Goal: Task Accomplishment & Management: Manage account settings

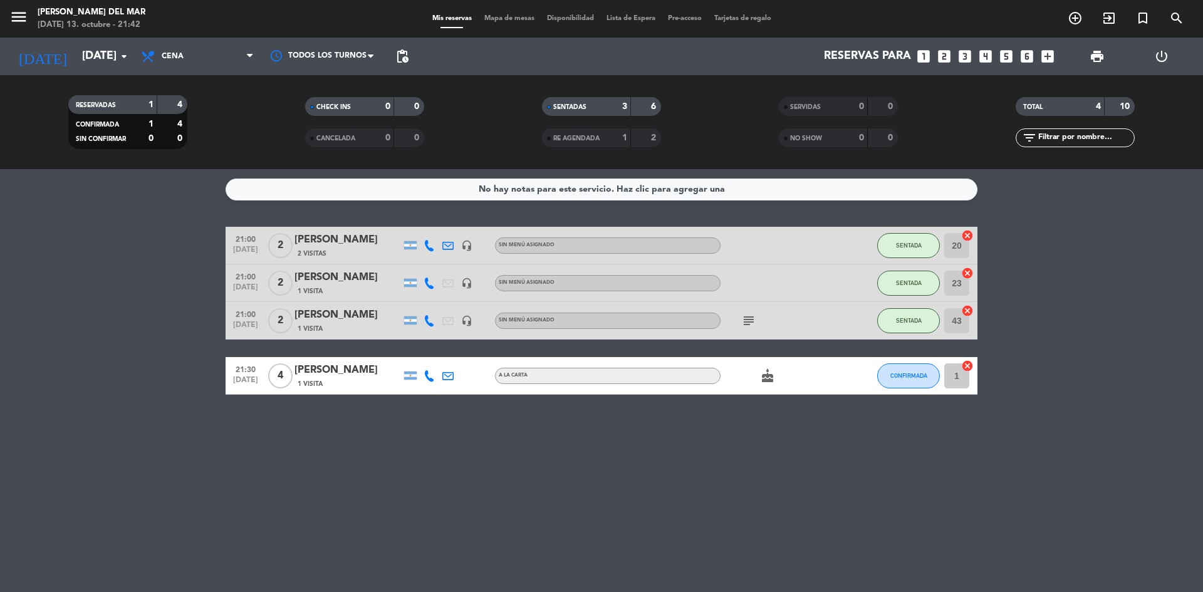
click at [863, 496] on div "No hay notas para este servicio. Haz clic para agregar una 21:00 [DATE] 2 [PERS…" at bounding box center [601, 380] width 1203 height 423
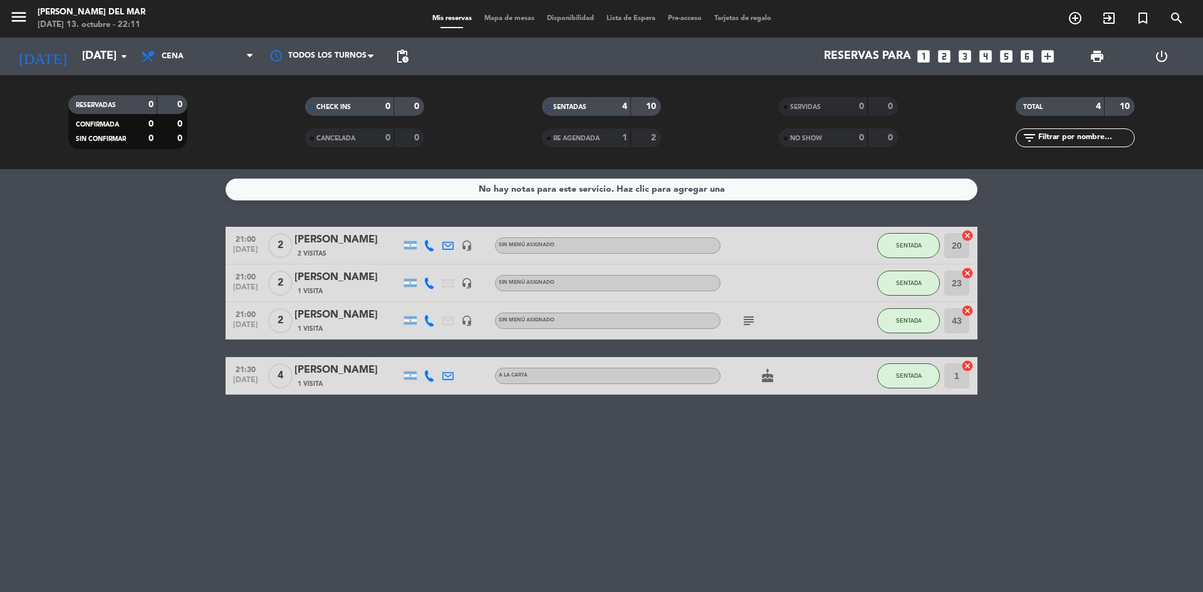
click at [940, 442] on div "No hay notas para este servicio. Haz clic para agregar una 21:00 [DATE] 2 [PERS…" at bounding box center [601, 380] width 1203 height 423
click at [920, 321] on span "SENTADA" at bounding box center [909, 320] width 26 height 7
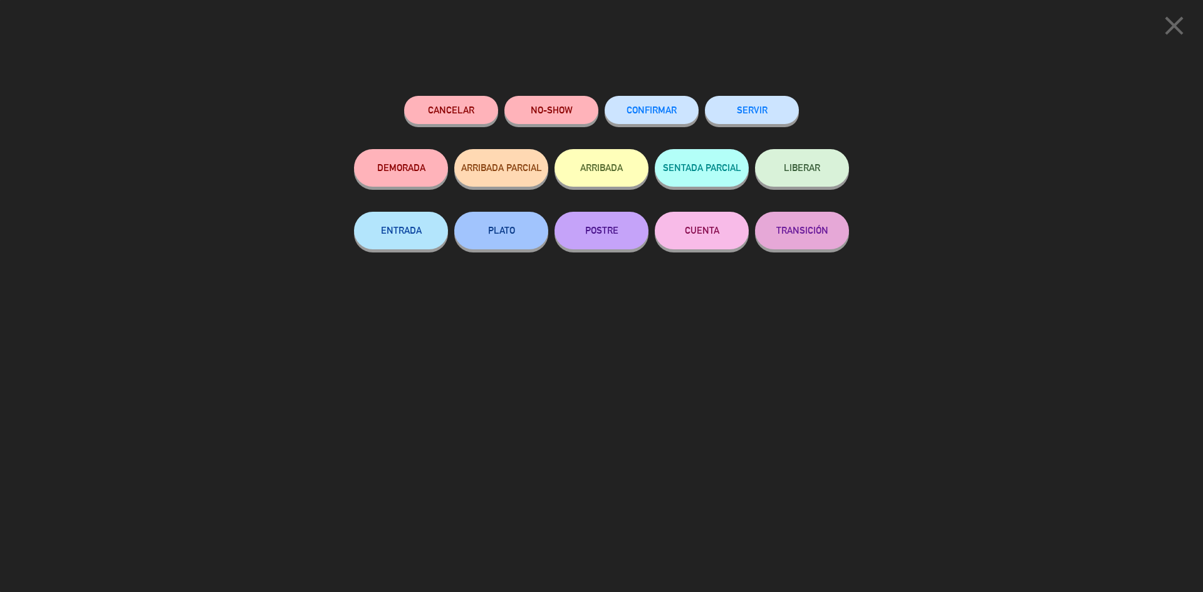
click at [789, 108] on button "SERVIR" at bounding box center [752, 110] width 94 height 28
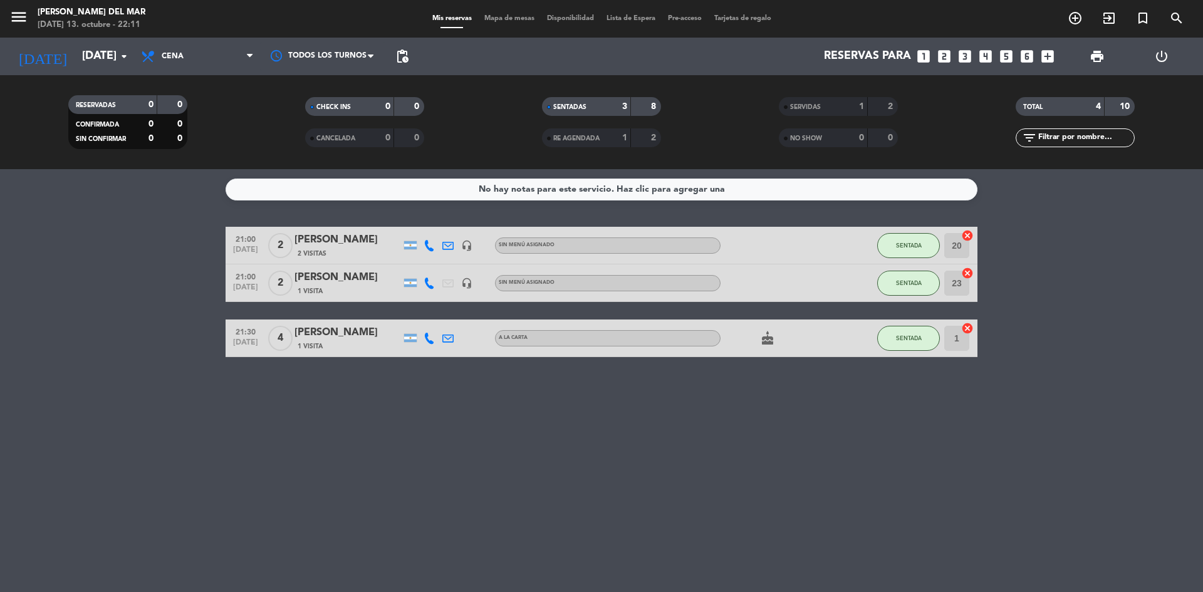
click at [788, 471] on div "No hay notas para este servicio. Haz clic para agregar una 21:00 [DATE] 2 [PERS…" at bounding box center [601, 380] width 1203 height 423
click at [845, 462] on div "No hay notas para este servicio. Haz clic para agregar una 21:00 [DATE] 2 [PERS…" at bounding box center [601, 380] width 1203 height 423
click at [759, 484] on div "No hay notas para este servicio. Haz clic para agregar una 21:00 [DATE] 2 [PERS…" at bounding box center [601, 380] width 1203 height 423
click at [121, 54] on icon "arrow_drop_down" at bounding box center [124, 56] width 15 height 15
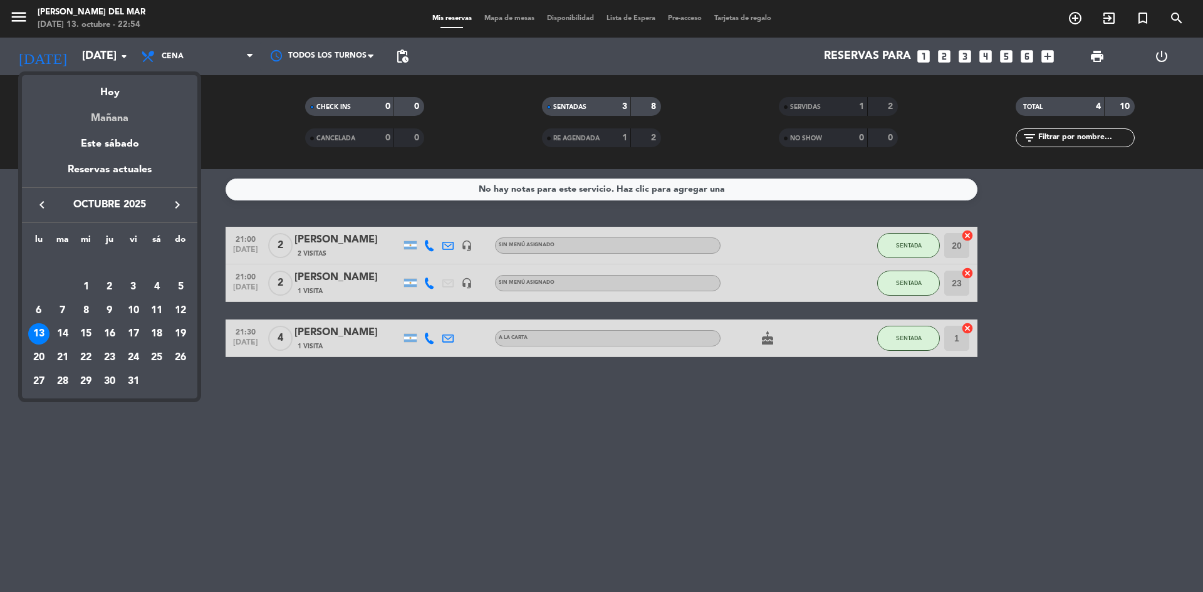
click at [123, 119] on div "Mañana" at bounding box center [109, 114] width 175 height 26
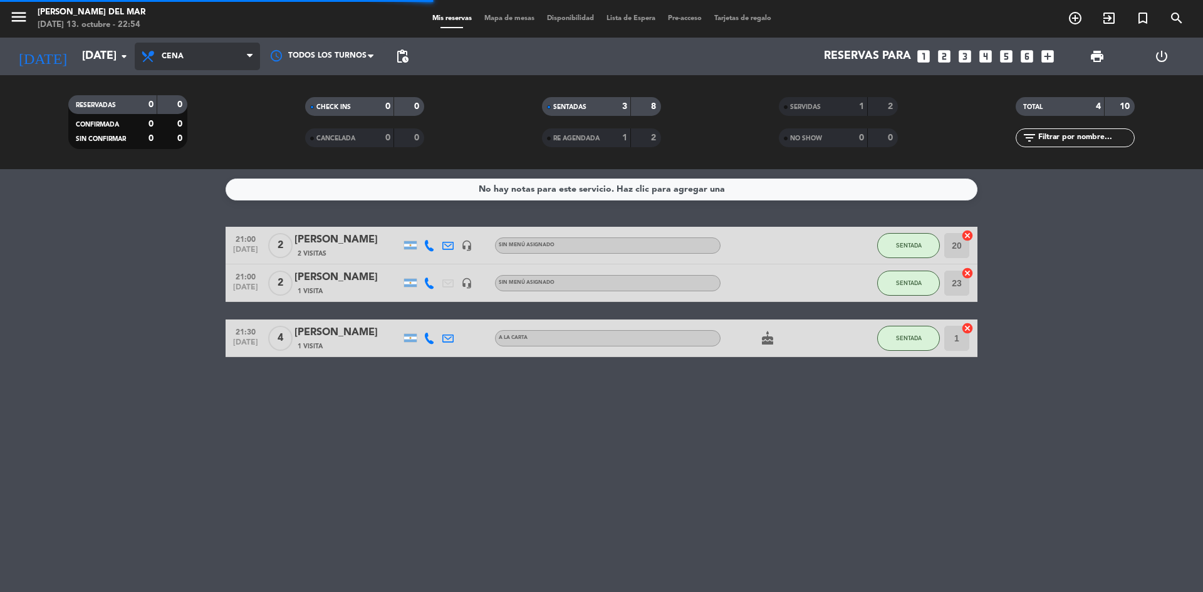
click at [250, 54] on icon at bounding box center [250, 56] width 6 height 10
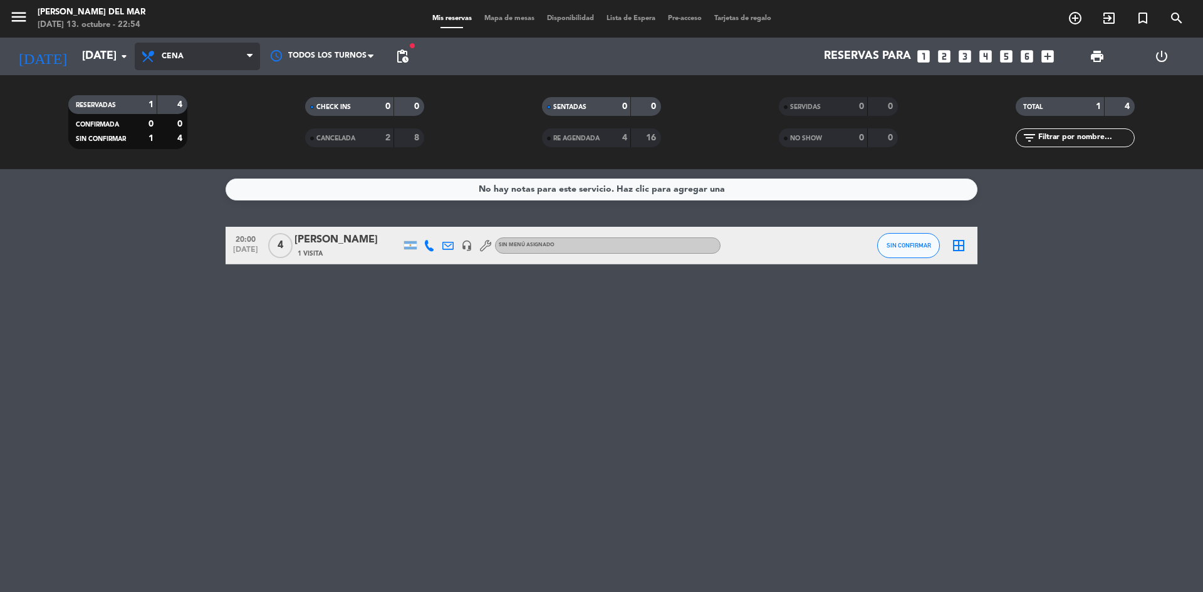
click at [233, 53] on span "Cena" at bounding box center [197, 57] width 125 height 28
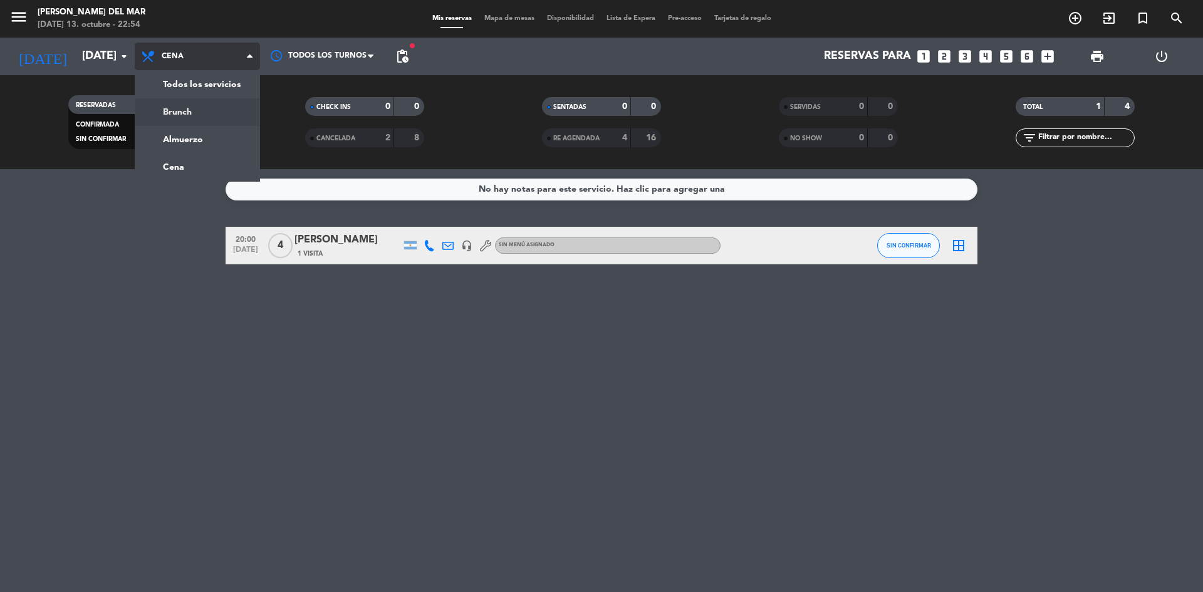
click at [197, 108] on div "menu [PERSON_NAME] del Mar [DATE] 13. octubre - 22:54 Mis reservas Mapa de mesa…" at bounding box center [601, 84] width 1203 height 169
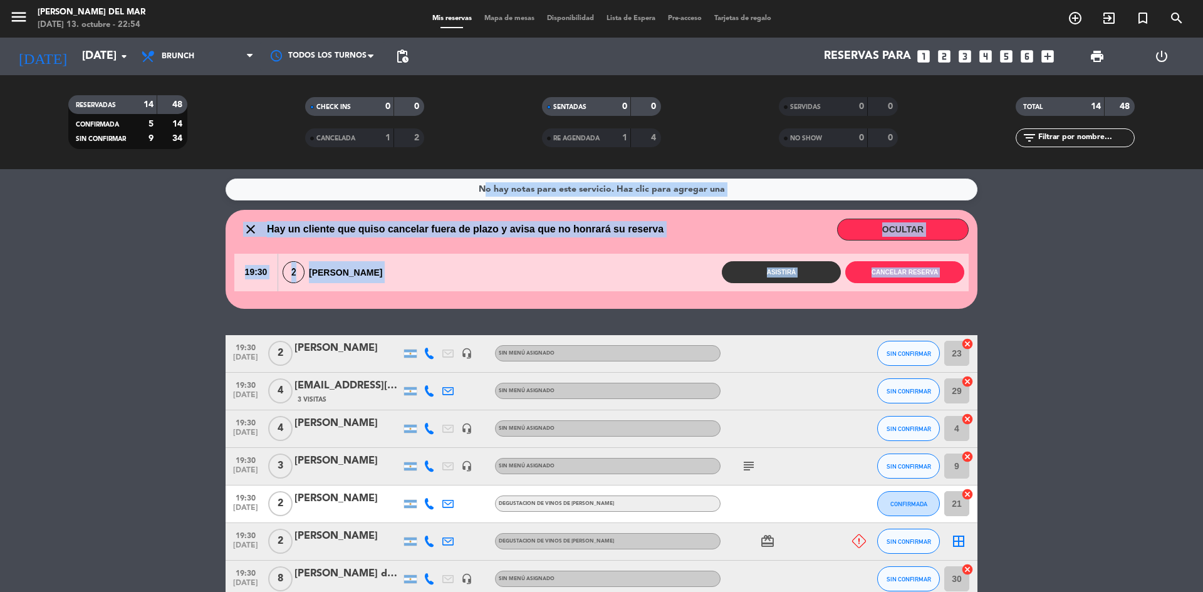
click at [157, 335] on div "No hay notas para este servicio. Haz clic para agregar una close Hay un cliente…" at bounding box center [601, 380] width 1203 height 423
click at [157, 335] on bookings-row "19:30 [DATE] 2 [PERSON_NAME] headset_mic Sin menú asignado SIN CONFIRMAR 23 can…" at bounding box center [601, 598] width 1203 height 526
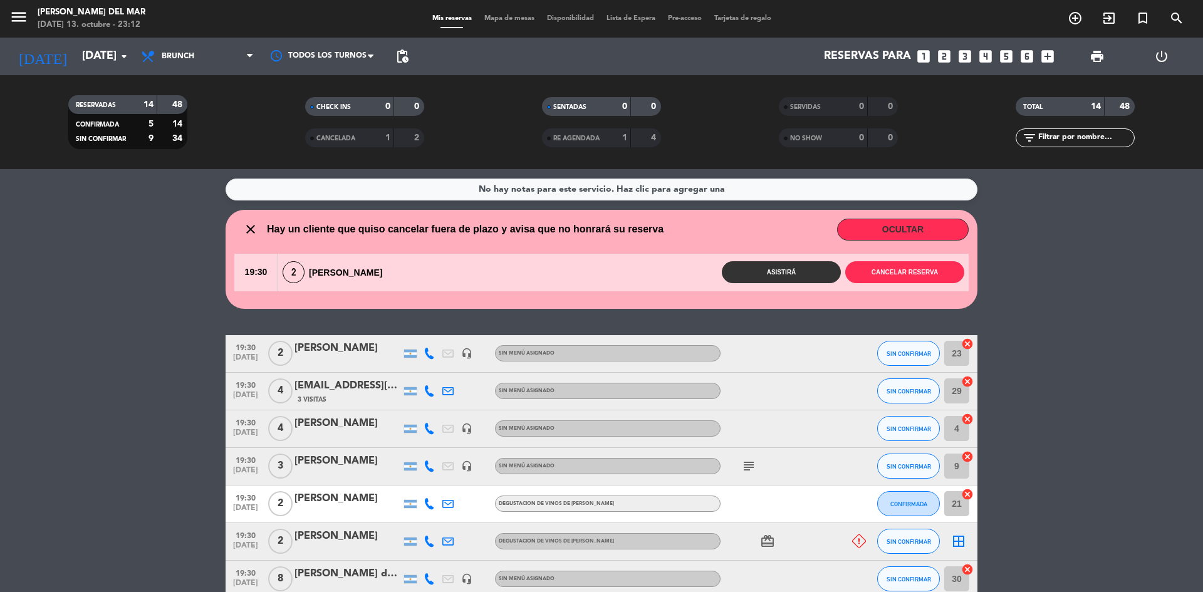
click at [1121, 411] on bookings-row "19:30 [DATE] 2 [PERSON_NAME] headset_mic Sin menú asignado SIN CONFIRMAR 23 can…" at bounding box center [601, 598] width 1203 height 526
click at [110, 56] on input "[DATE]" at bounding box center [148, 56] width 145 height 25
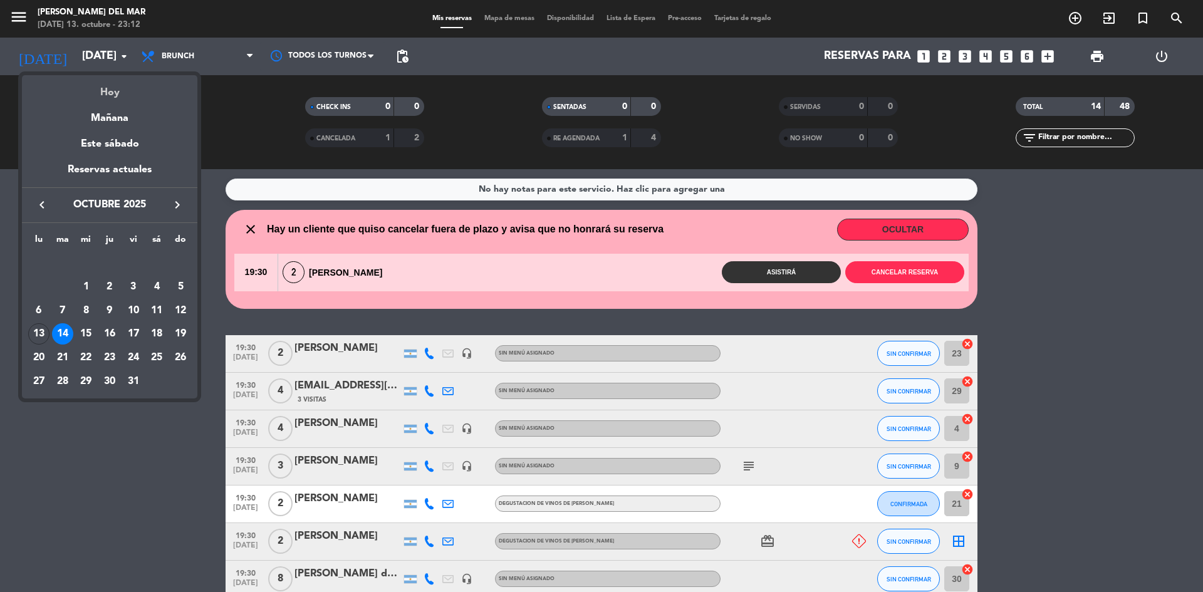
click at [112, 88] on div "Hoy" at bounding box center [109, 88] width 175 height 26
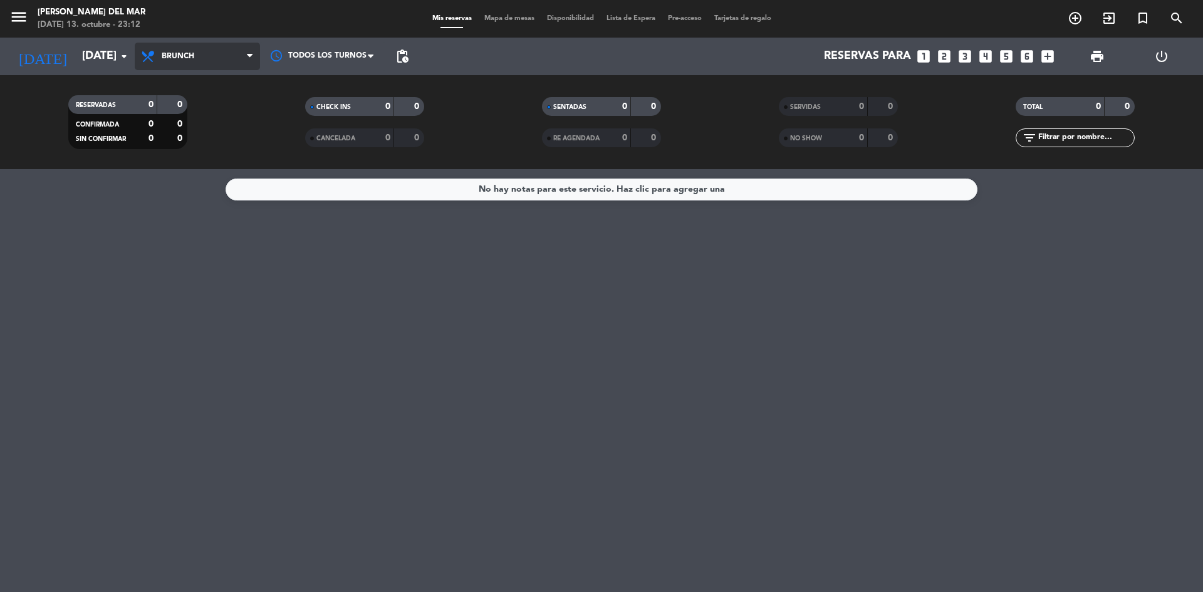
click at [229, 51] on span "Brunch" at bounding box center [197, 57] width 125 height 28
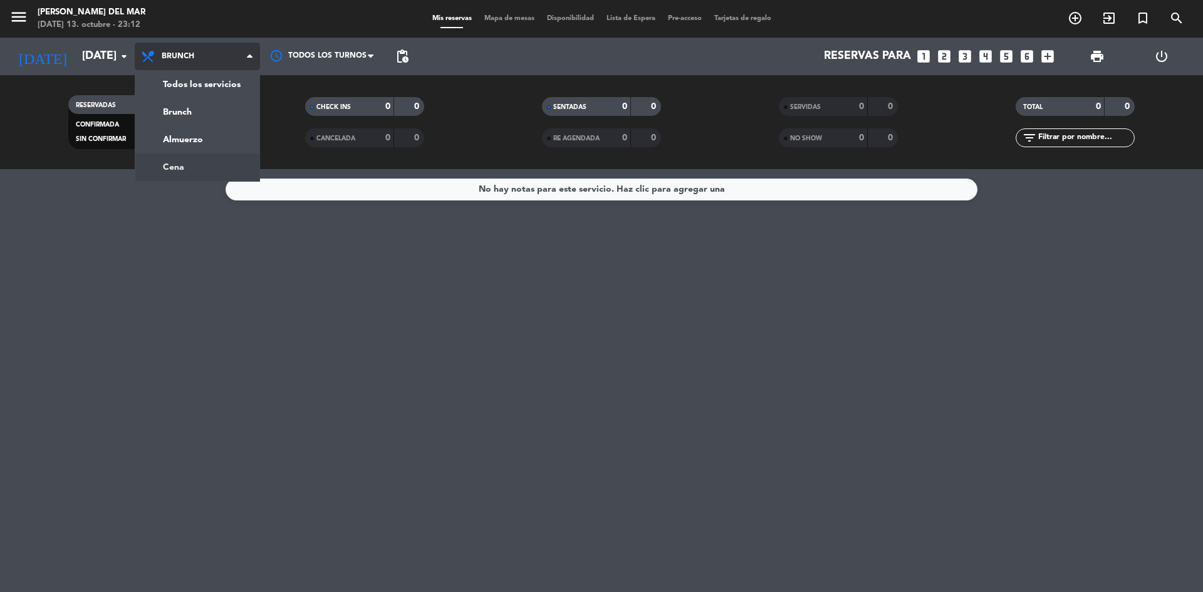
click at [197, 165] on div "menu [PERSON_NAME] del Mar [DATE] 13. octubre - 23:12 Mis reservas Mapa de mesa…" at bounding box center [601, 84] width 1203 height 169
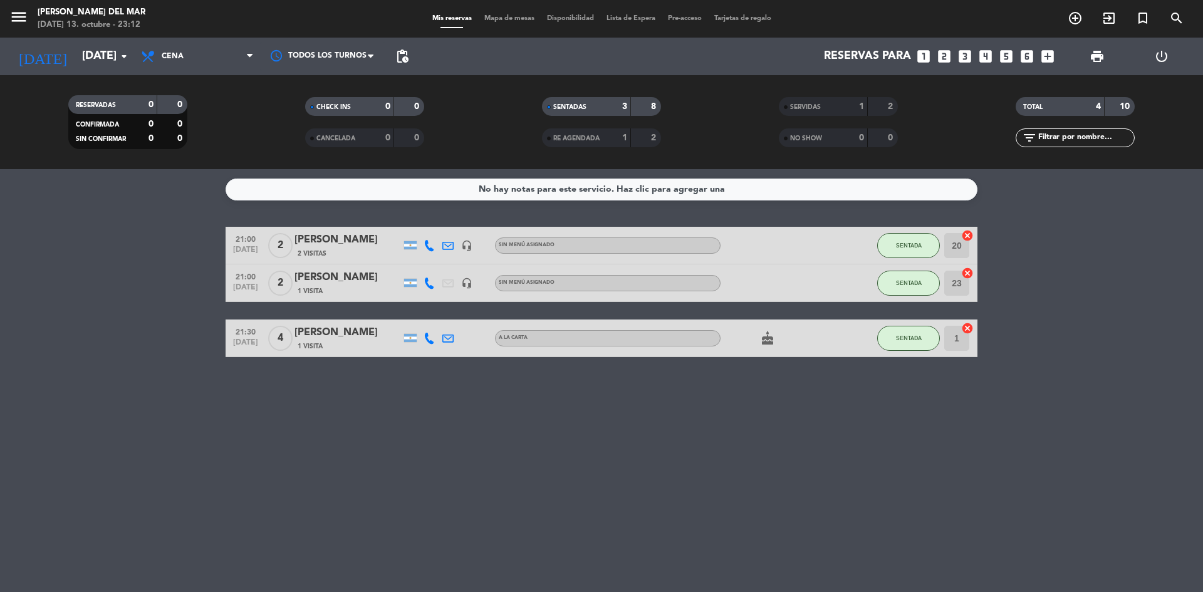
click at [655, 480] on div "No hay notas para este servicio. Haz clic para agregar una 21:00 [DATE] 2 [PERS…" at bounding box center [601, 380] width 1203 height 423
click at [533, 442] on div "No hay notas para este servicio. Haz clic para agregar una 21:00 [DATE] 2 [PERS…" at bounding box center [601, 380] width 1203 height 423
click at [738, 520] on div "No hay notas para este servicio. Haz clic para agregar una 21:00 [DATE] 2 [PERS…" at bounding box center [601, 380] width 1203 height 423
click at [609, 489] on div "No hay notas para este servicio. Haz clic para agregar una 21:00 [DATE] 2 [PERS…" at bounding box center [601, 380] width 1203 height 423
click at [554, 471] on div "No hay notas para este servicio. Haz clic para agregar una 21:00 [DATE] 2 [PERS…" at bounding box center [601, 380] width 1203 height 423
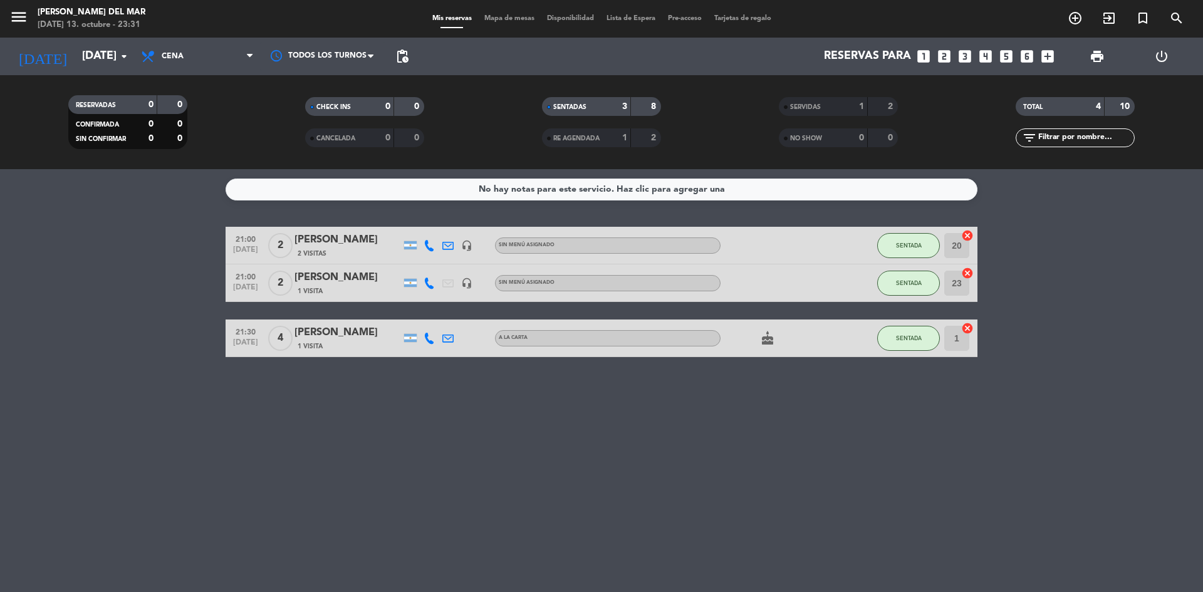
click at [566, 471] on div "No hay notas para este servicio. Haz clic para agregar una 21:00 [DATE] 2 [PERS…" at bounding box center [601, 380] width 1203 height 423
click at [1086, 434] on div "No hay notas para este servicio. Haz clic para agregar una 21:00 [DATE] 2 [PERS…" at bounding box center [601, 380] width 1203 height 423
click at [610, 435] on div "No hay notas para este servicio. Haz clic para agregar una 21:00 [DATE] 2 [PERS…" at bounding box center [601, 380] width 1203 height 423
click at [907, 343] on button "SENTADA" at bounding box center [908, 338] width 63 height 25
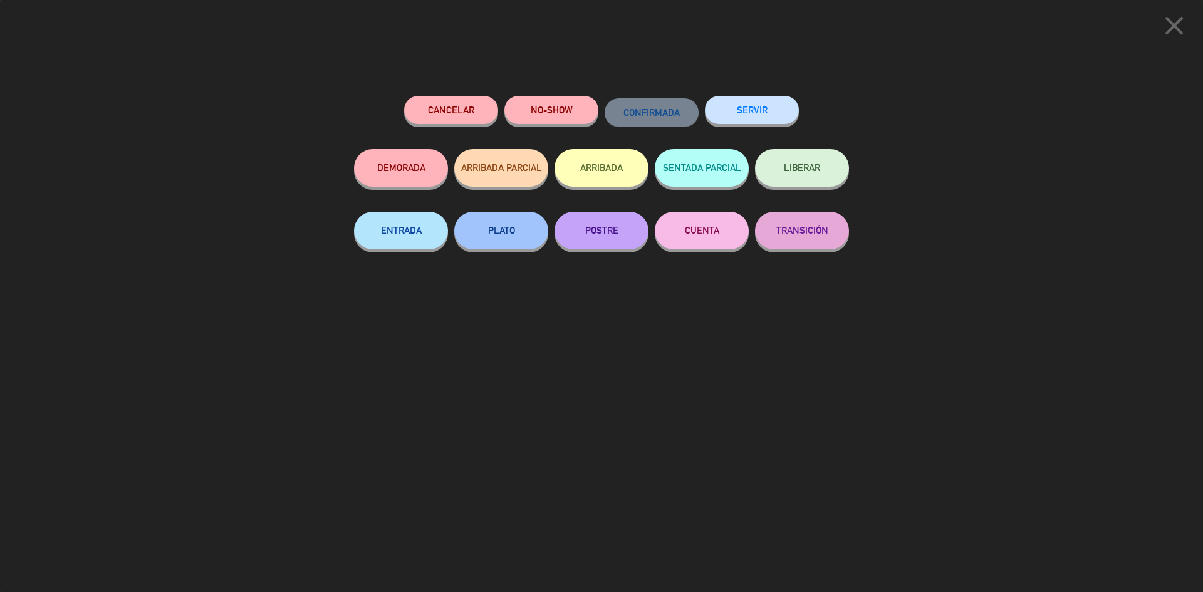
click at [781, 104] on button "SERVIR" at bounding box center [752, 110] width 94 height 28
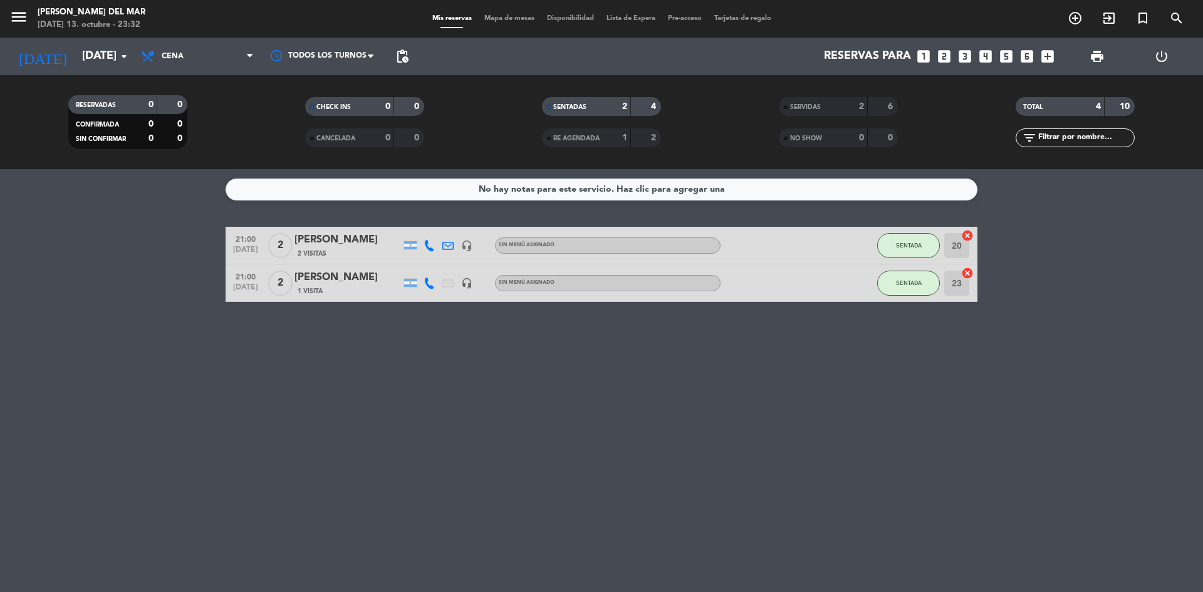
click at [494, 416] on div "No hay notas para este servicio. Haz clic para agregar una 21:00 [DATE] 2 [PERS…" at bounding box center [601, 380] width 1203 height 423
click at [898, 284] on span "SENTADA" at bounding box center [909, 282] width 26 height 7
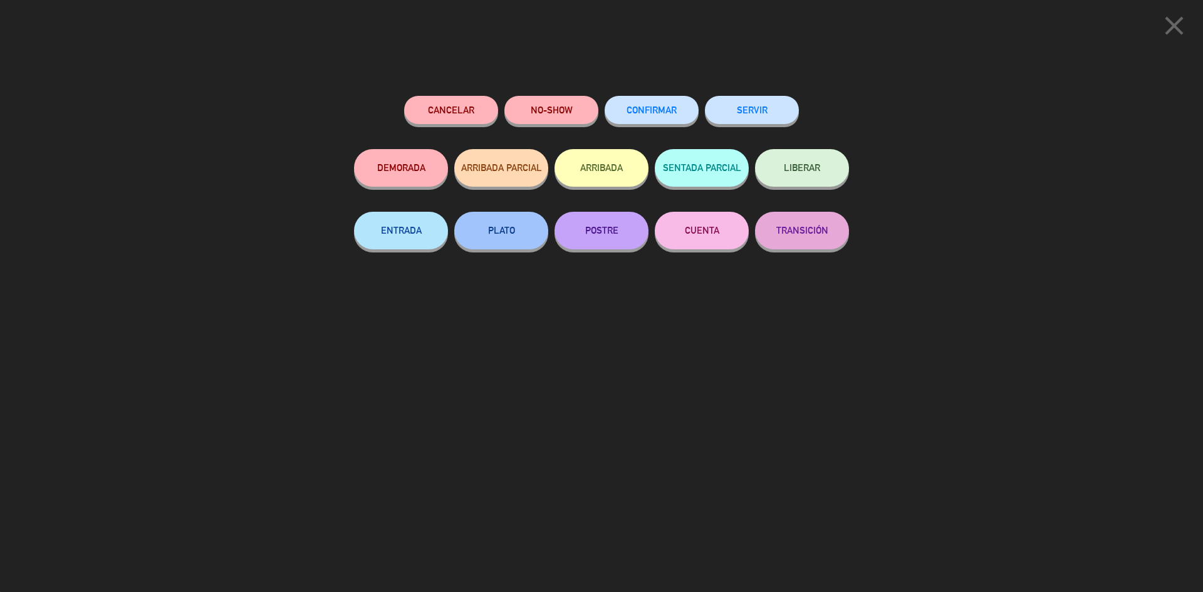
click at [764, 120] on button "SERVIR" at bounding box center [752, 110] width 94 height 28
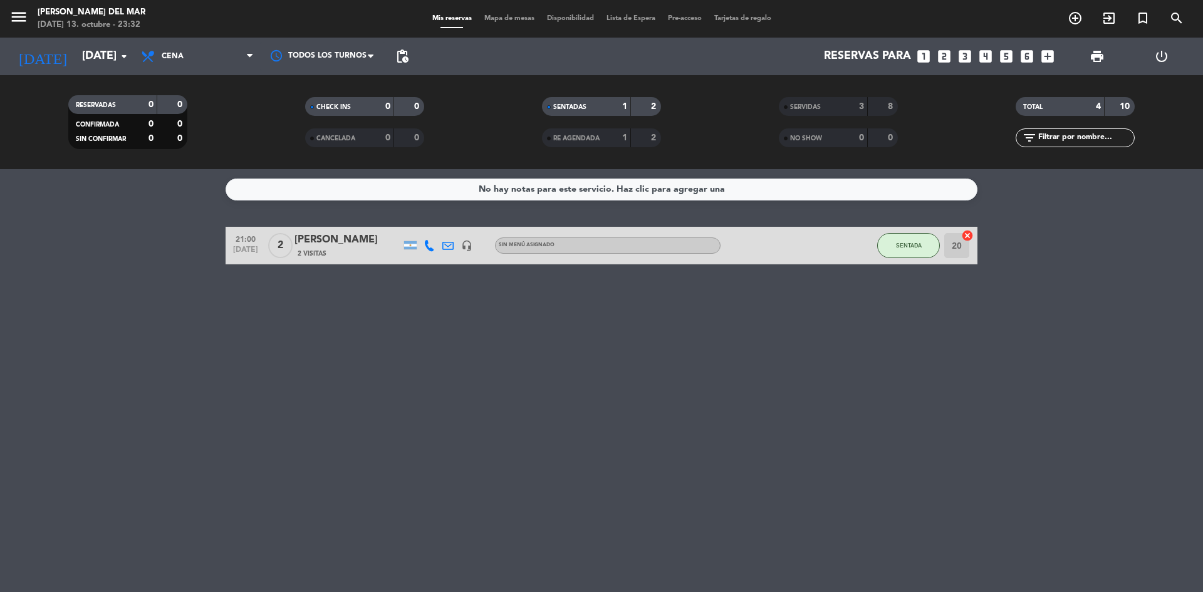
click at [471, 403] on div "No hay notas para este servicio. Haz clic para agregar una 21:00 [DATE] 2 [PERS…" at bounding box center [601, 380] width 1203 height 423
drag, startPoint x: 702, startPoint y: 433, endPoint x: 747, endPoint y: 432, distance: 45.7
click at [736, 436] on div "No hay notas para este servicio. Haz clic para agregar una 21:00 [DATE] 2 [PERS…" at bounding box center [601, 380] width 1203 height 423
click at [845, 405] on div "No hay notas para este servicio. Haz clic para agregar una 21:00 [DATE] 2 [PERS…" at bounding box center [601, 380] width 1203 height 423
click at [816, 437] on div "No hay notas para este servicio. Haz clic para agregar una 21:00 [DATE] 2 [PERS…" at bounding box center [601, 380] width 1203 height 423
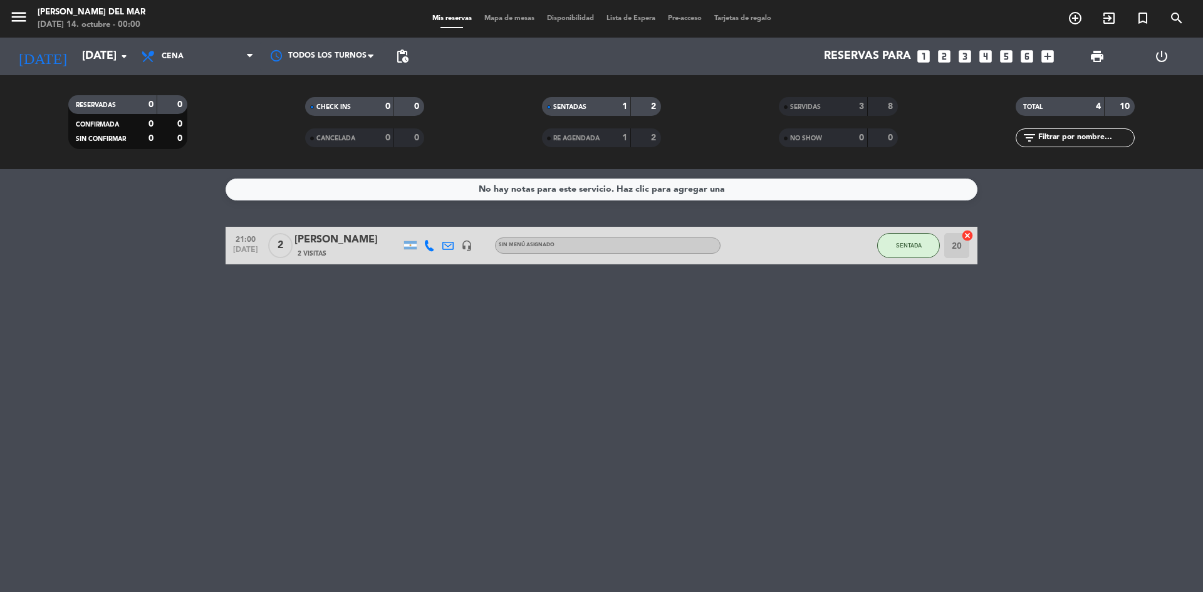
drag, startPoint x: 458, startPoint y: 391, endPoint x: 511, endPoint y: 403, distance: 54.1
click at [509, 403] on div "No hay notas para este servicio. Haz clic para agregar una 21:00 [DATE] 2 [PERS…" at bounding box center [601, 380] width 1203 height 423
click at [904, 245] on span "SENTADA" at bounding box center [909, 245] width 26 height 7
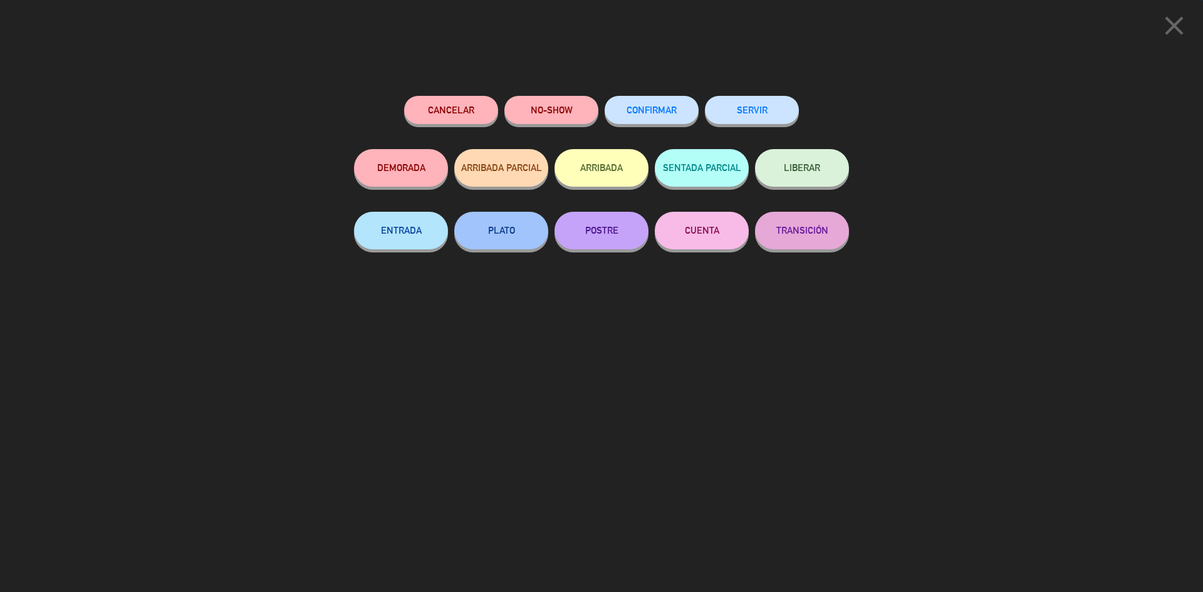
click at [773, 102] on button "SERVIR" at bounding box center [752, 110] width 94 height 28
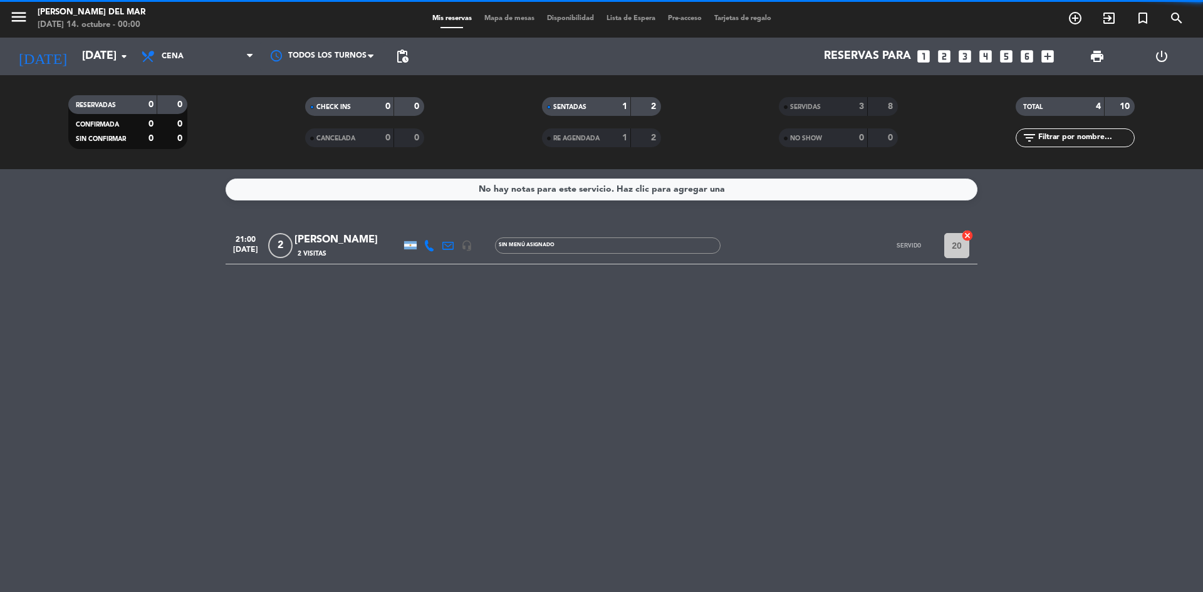
click at [858, 409] on div "No hay notas para este servicio. Haz clic para agregar una 21:00 [DATE] 2 [PERS…" at bounding box center [601, 380] width 1203 height 423
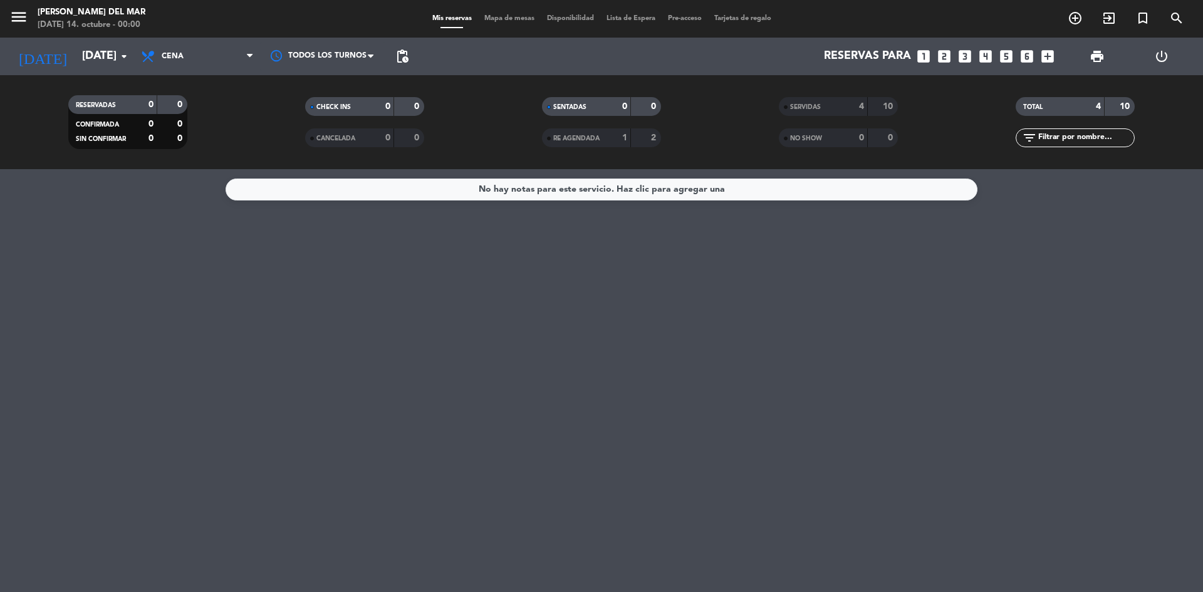
click at [687, 321] on div "No hay notas para este servicio. Haz clic para agregar una" at bounding box center [601, 380] width 1203 height 423
click at [122, 55] on icon "arrow_drop_down" at bounding box center [124, 56] width 15 height 15
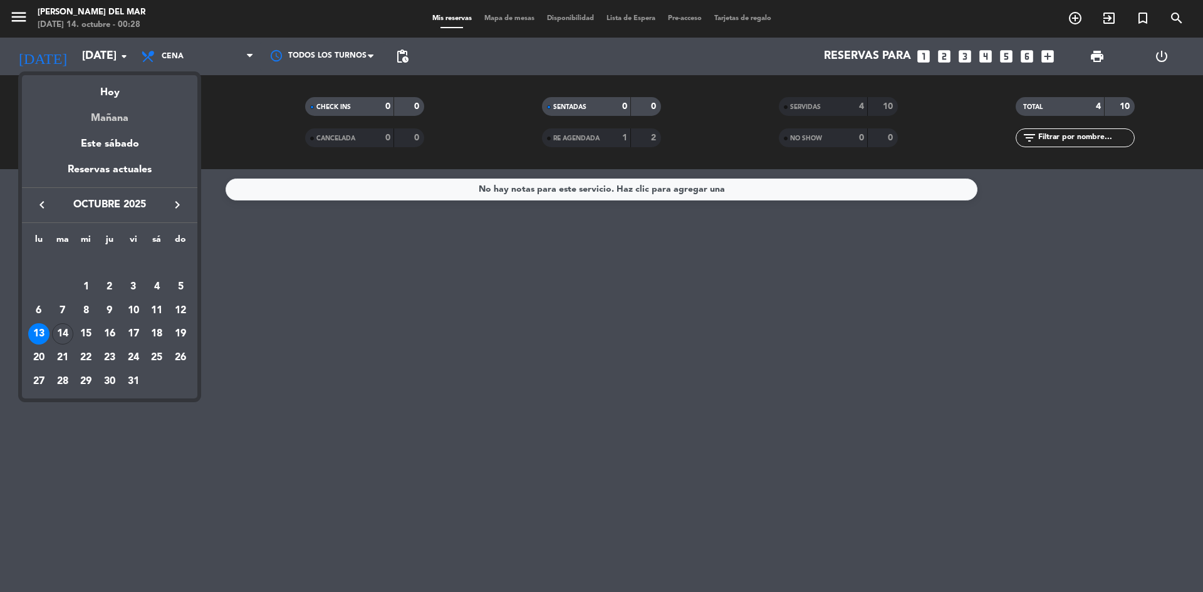
click at [117, 117] on div "Mañana" at bounding box center [109, 114] width 175 height 26
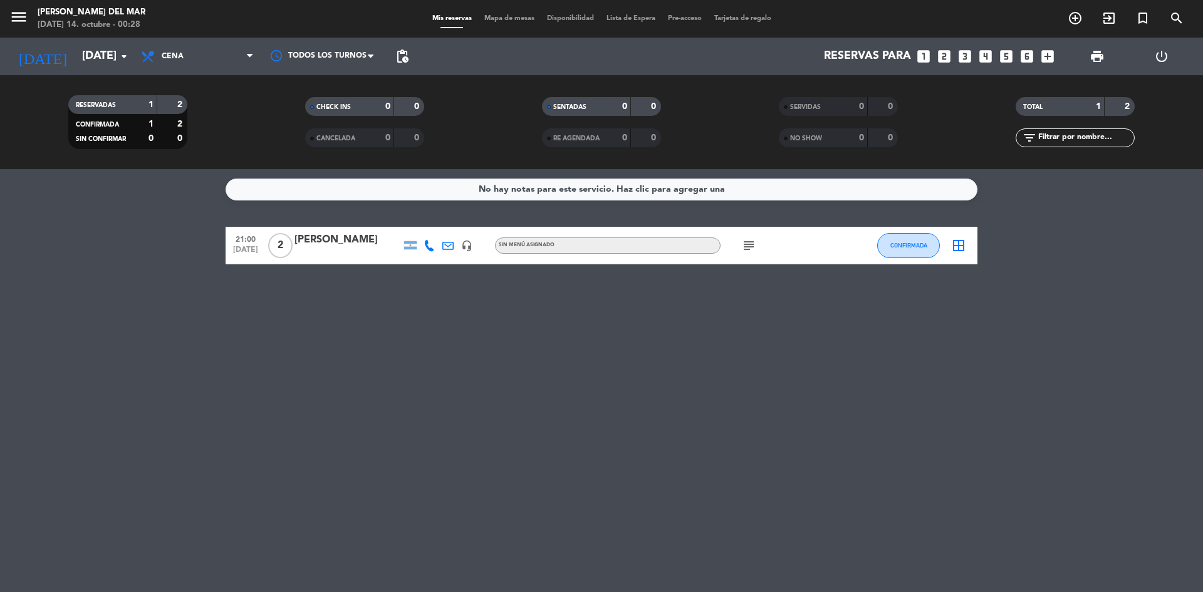
click at [237, 56] on span "Cena" at bounding box center [197, 57] width 125 height 28
click at [80, 58] on input "[DATE]" at bounding box center [148, 56] width 145 height 25
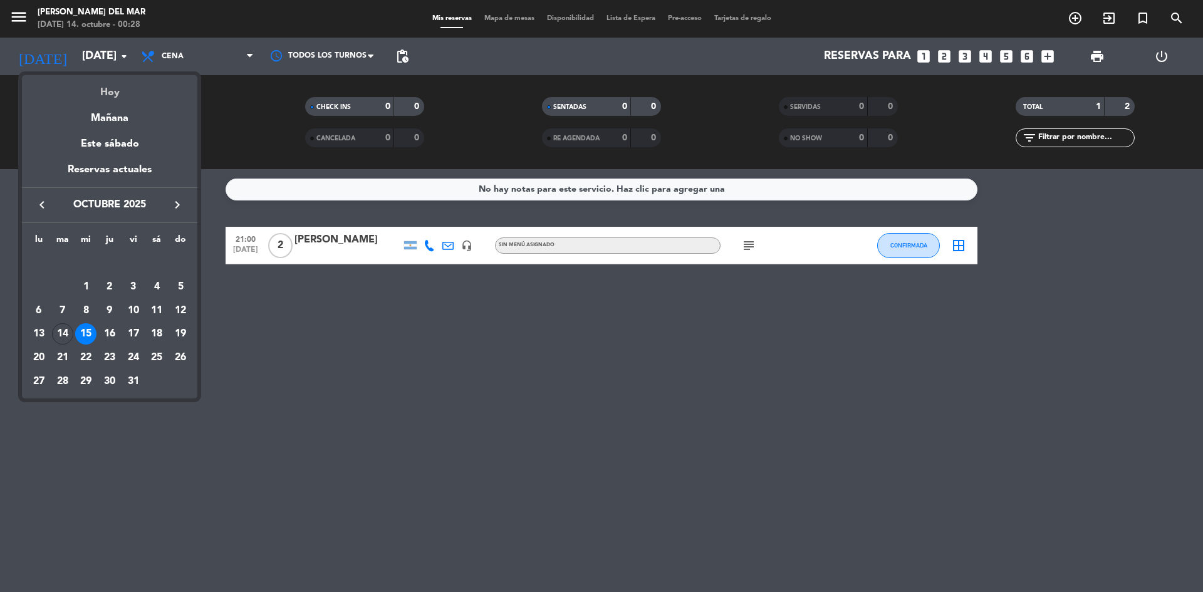
click at [112, 88] on div "Hoy" at bounding box center [109, 88] width 175 height 26
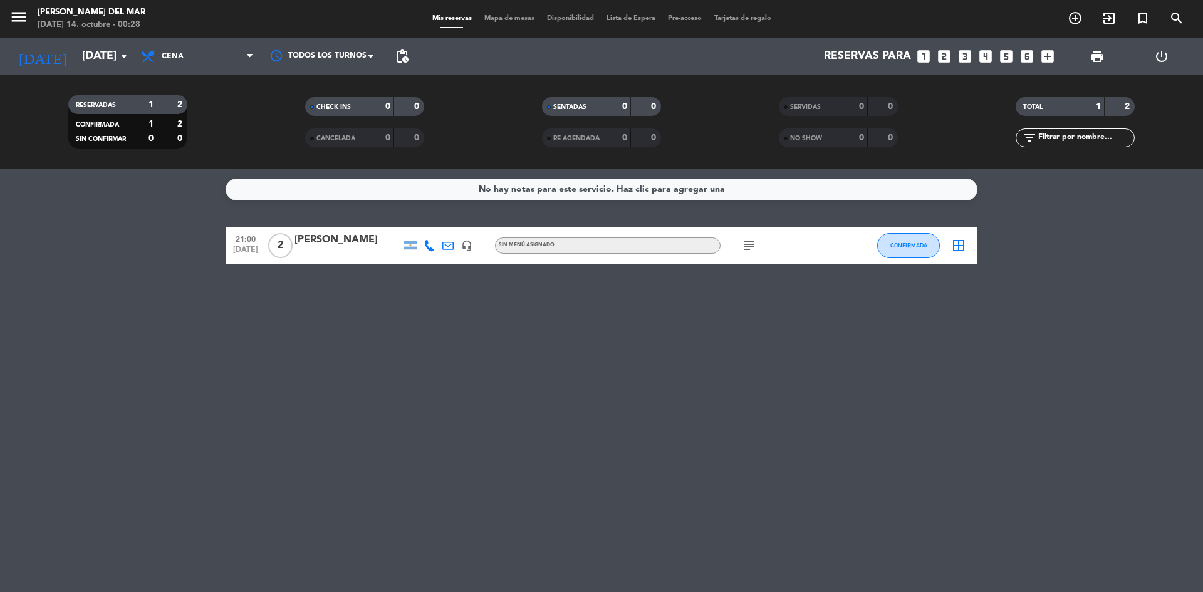
type input "[DATE]"
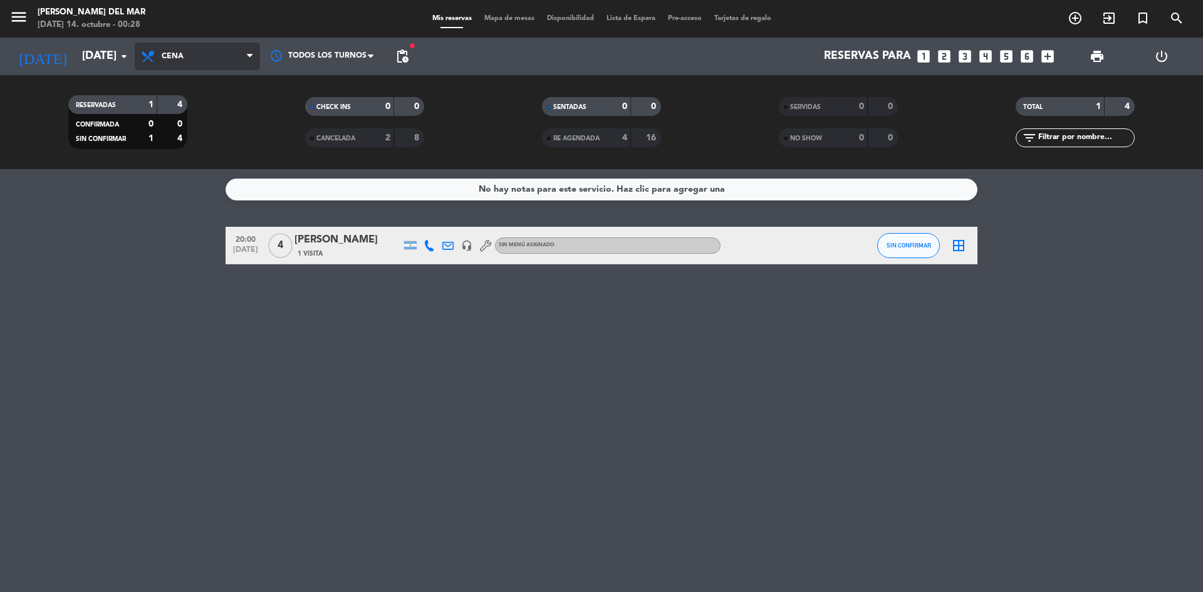
click at [212, 60] on span "Cena" at bounding box center [197, 57] width 125 height 28
click at [197, 108] on div "menu [PERSON_NAME] del [PERSON_NAME][DATE] 14. octubre - 00:28 Mis reservas Map…" at bounding box center [601, 84] width 1203 height 169
